Goal: Task Accomplishment & Management: Manage account settings

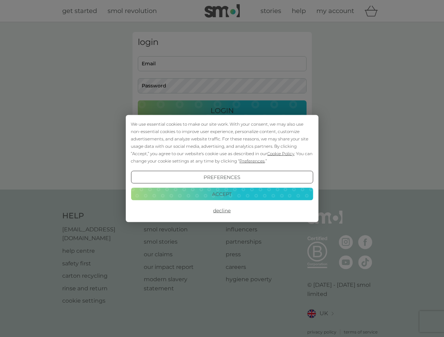
click at [281, 154] on span "Cookie Policy" at bounding box center [280, 153] width 27 height 5
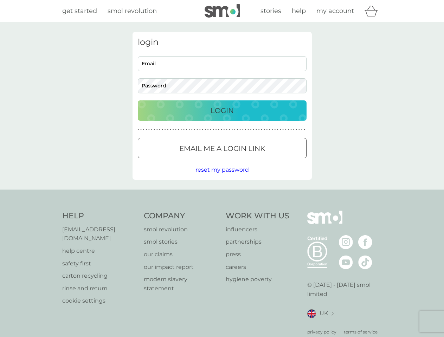
click at [251, 161] on div "login Email Password Login ● ● ● ● ● ● ● ● ● ● ● ● ● ● ● ● ● ● ● ● ● ● ● ● ● ● …" at bounding box center [221, 106] width 179 height 148
click at [222, 177] on div "login Email Password Login ● ● ● ● ● ● ● ● ● ● ● ● ● ● ● ● ● ● ● ● ● ● ● ● ● ● …" at bounding box center [221, 106] width 179 height 148
click at [222, 211] on div "Help [EMAIL_ADDRESS][DOMAIN_NAME] help centre safety first carton recycling rin…" at bounding box center [222, 273] width 320 height 125
click at [222, 194] on div "Help [EMAIL_ADDRESS][DOMAIN_NAME] help centre safety first carton recycling rin…" at bounding box center [222, 273] width 444 height 167
